Goal: Navigation & Orientation: Go to known website

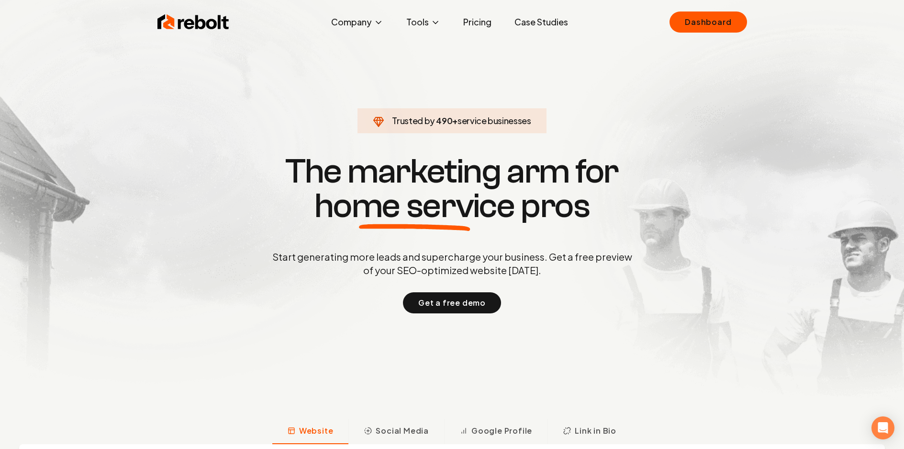
click at [192, 24] on img at bounding box center [194, 21] width 72 height 19
click at [640, 22] on div "Rebolt Company About Blog Jobs Tools Google Review QR Code Generator Google Bus…" at bounding box center [452, 22] width 613 height 29
click at [630, 99] on section "Trusted by 500 + service businesses The marketing arm for home service pros Sta…" at bounding box center [452, 233] width 475 height 404
click at [705, 23] on link "Dashboard" at bounding box center [708, 21] width 77 height 21
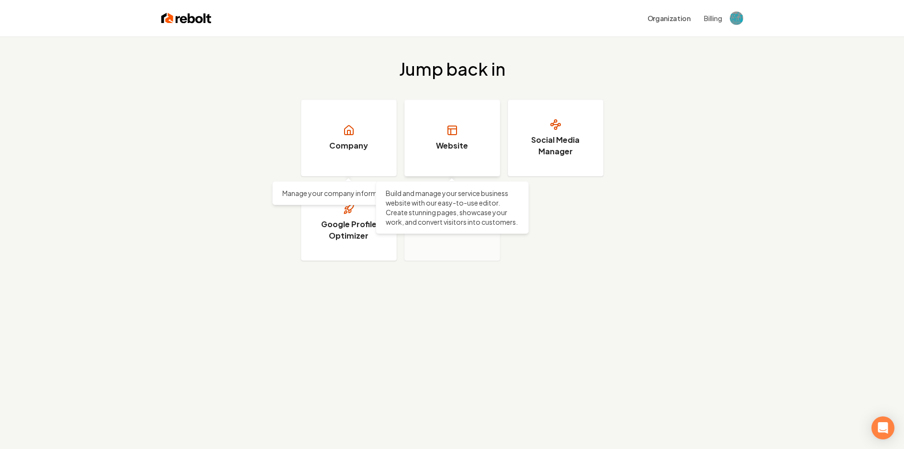
click at [462, 149] on h3 "Website" at bounding box center [452, 145] width 32 height 11
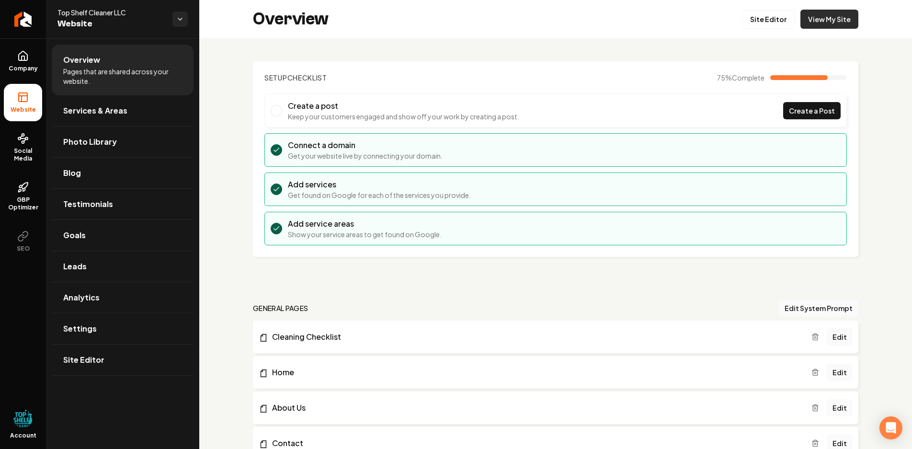
click at [824, 21] on link "View My Site" at bounding box center [829, 19] width 58 height 19
